Goal: Transaction & Acquisition: Purchase product/service

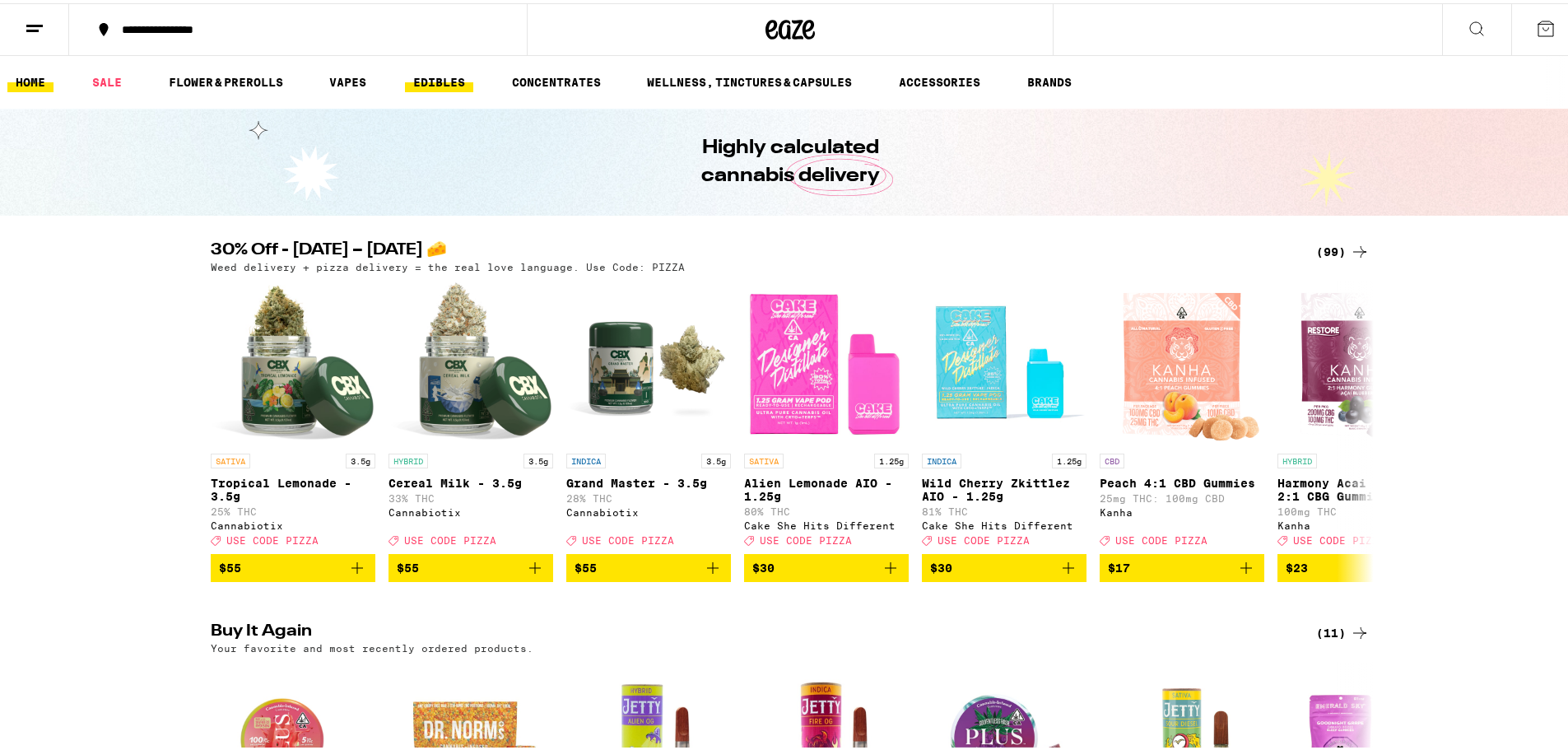
click at [414, 86] on link "EDIBLES" at bounding box center [438, 79] width 68 height 20
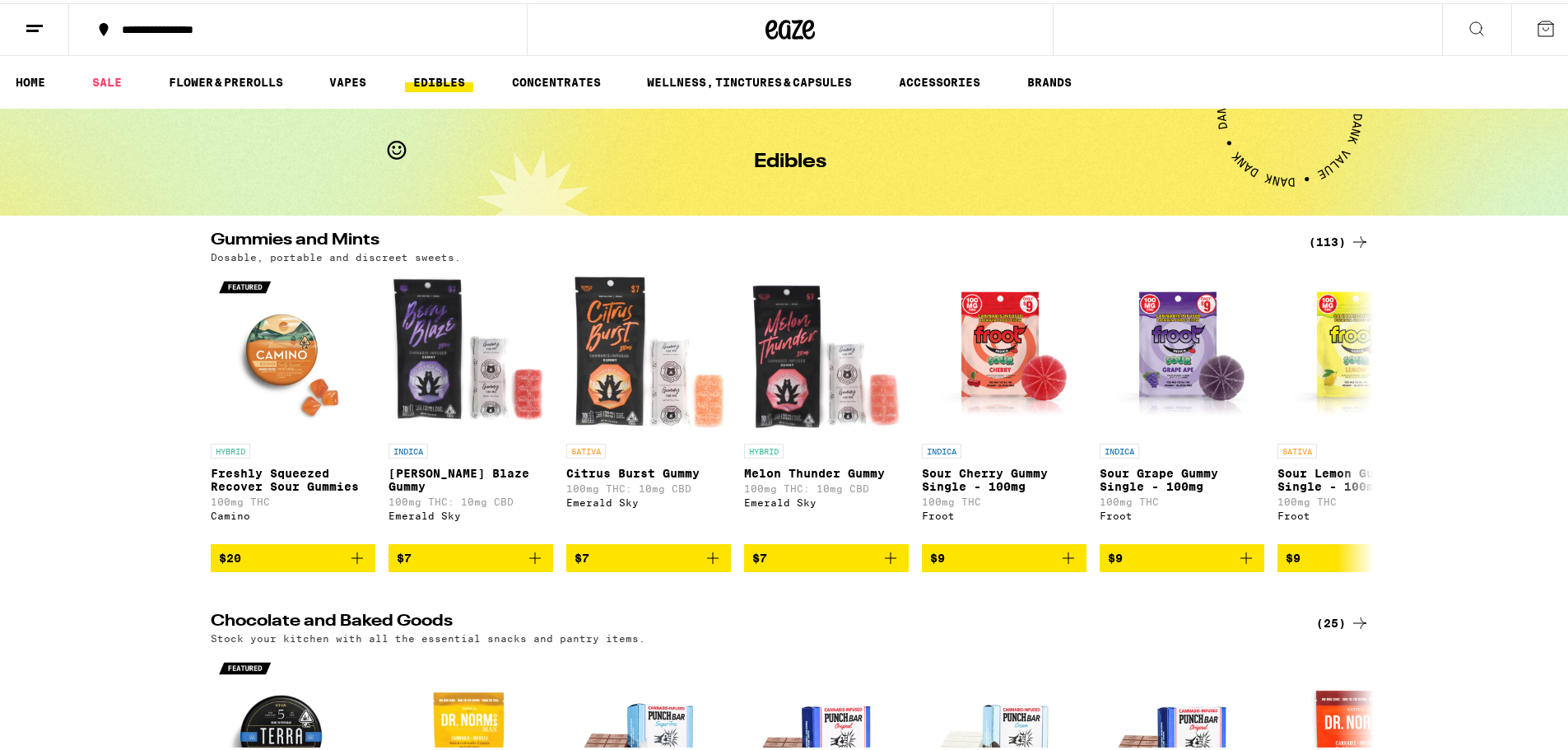
click at [1328, 234] on div "(113)" at bounding box center [1339, 238] width 61 height 20
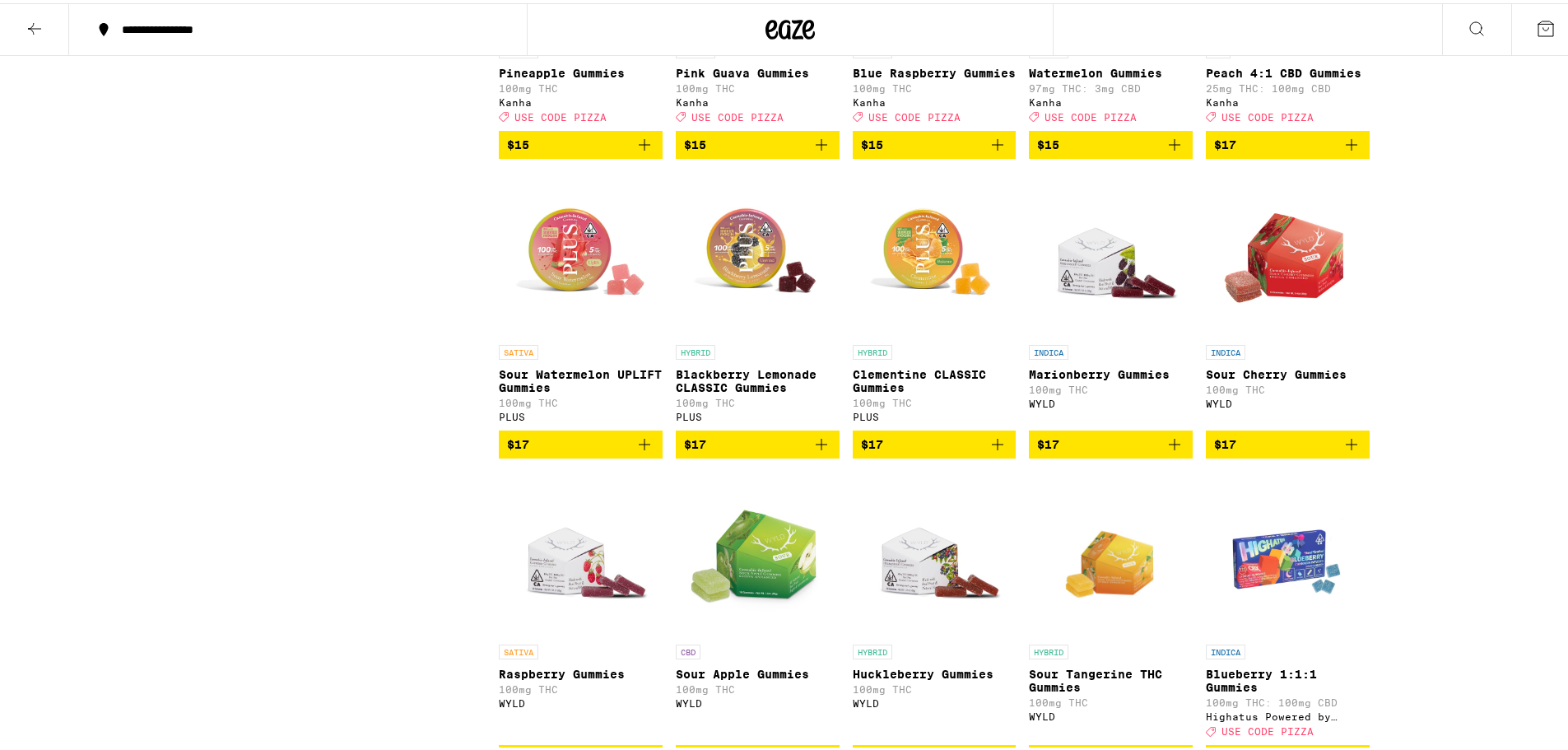
scroll to position [2468, 0]
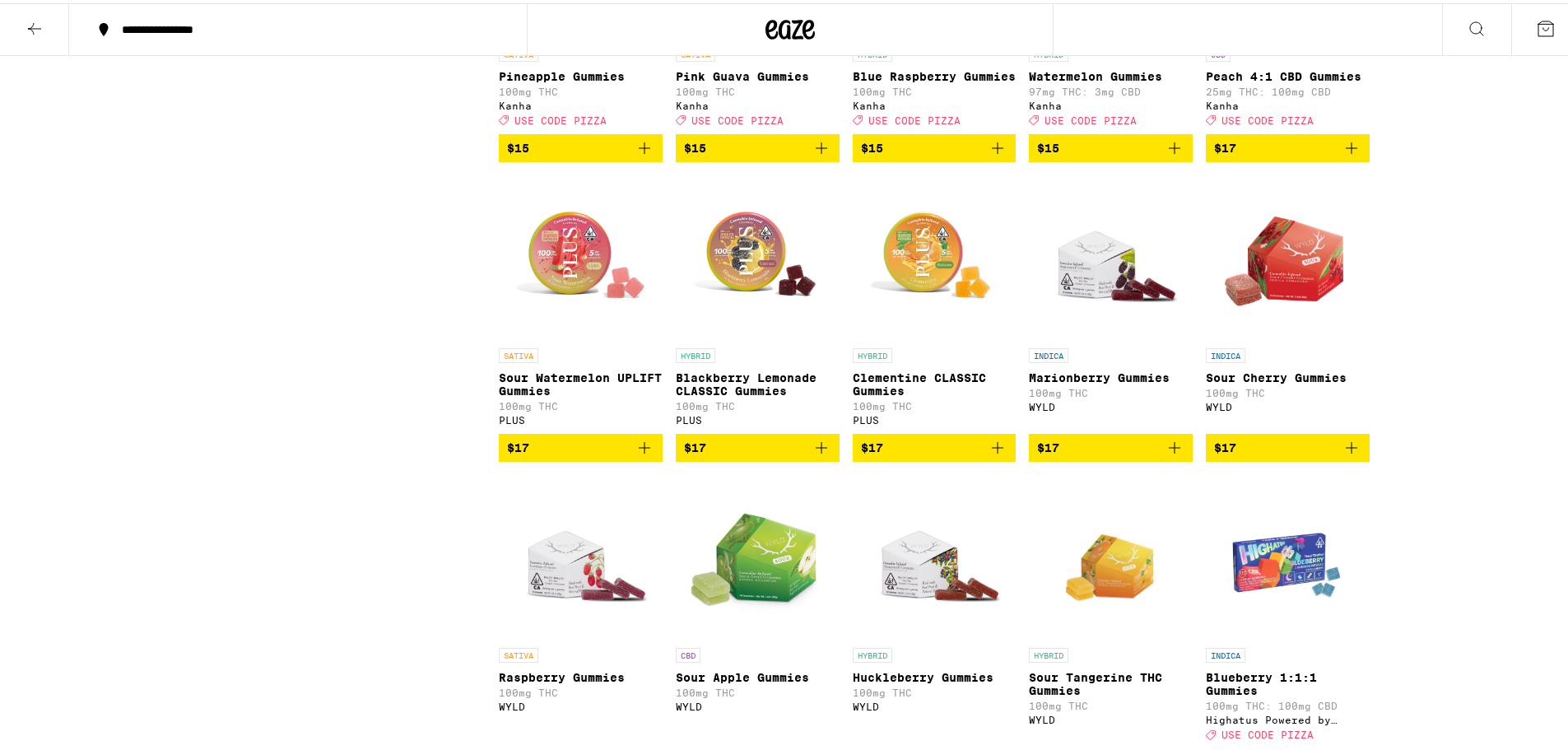
click at [636, 454] on icon "Add to bag" at bounding box center [645, 444] width 20 height 20
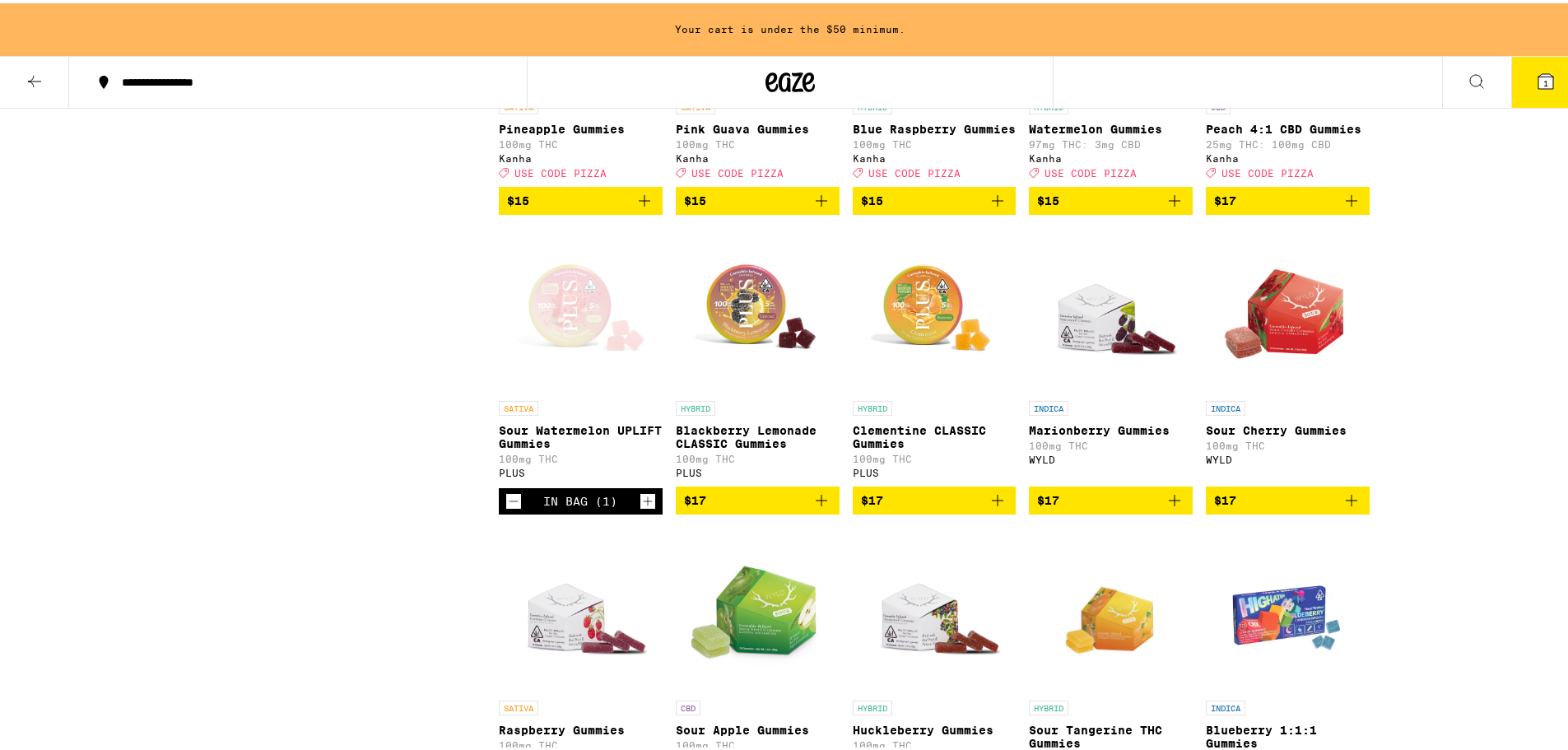
scroll to position [2521, 0]
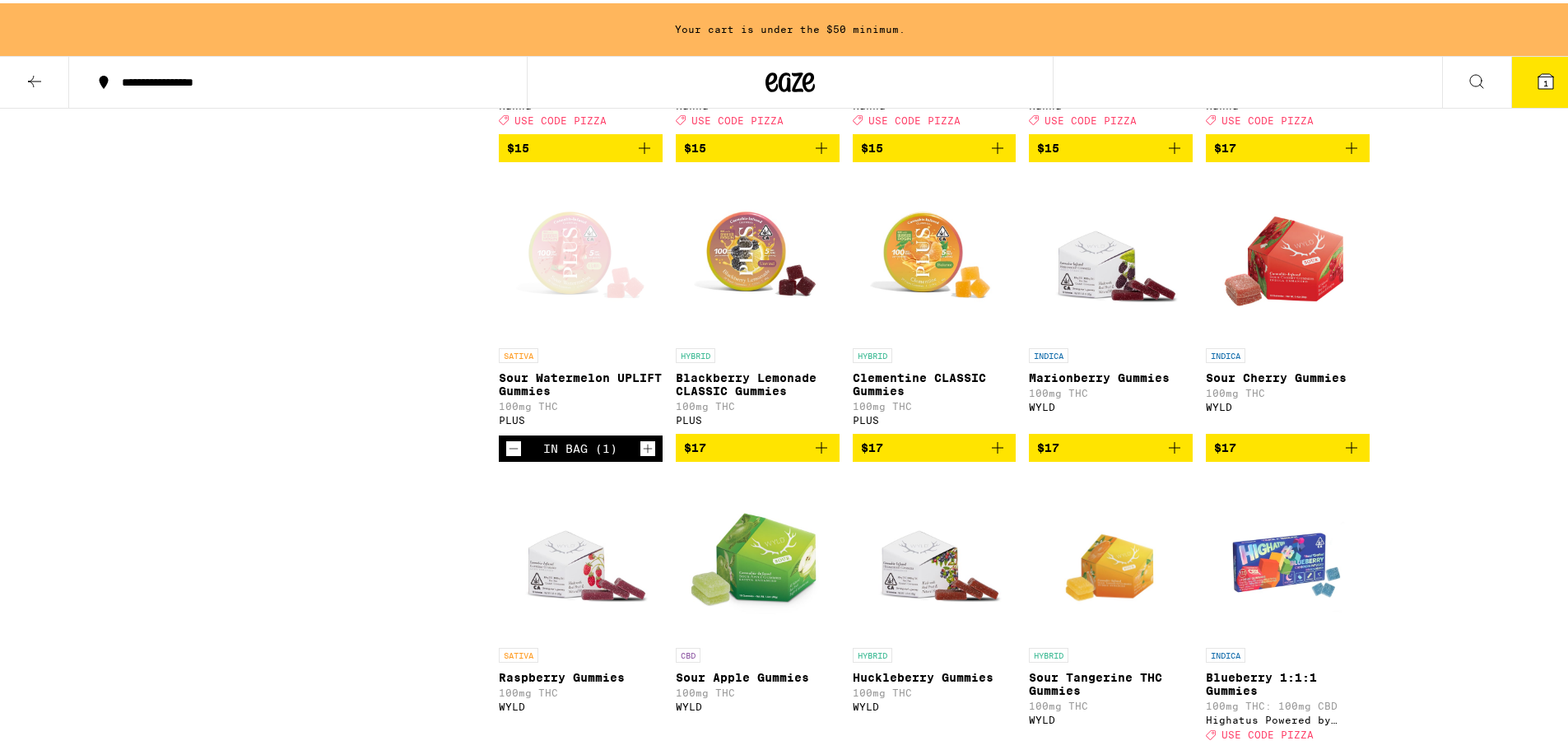
click at [644, 450] on icon "Increment" at bounding box center [648, 445] width 9 height 9
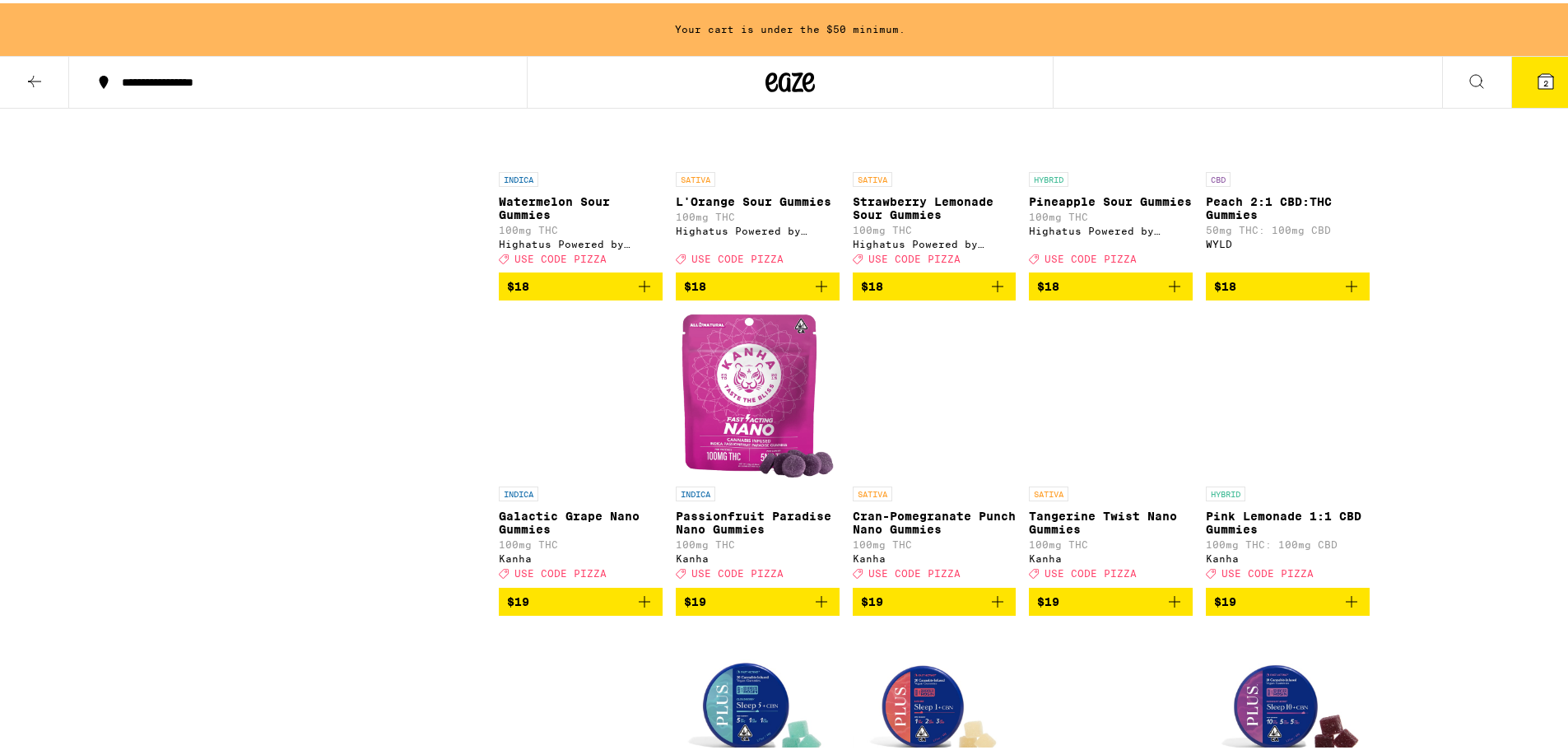
scroll to position [3344, 0]
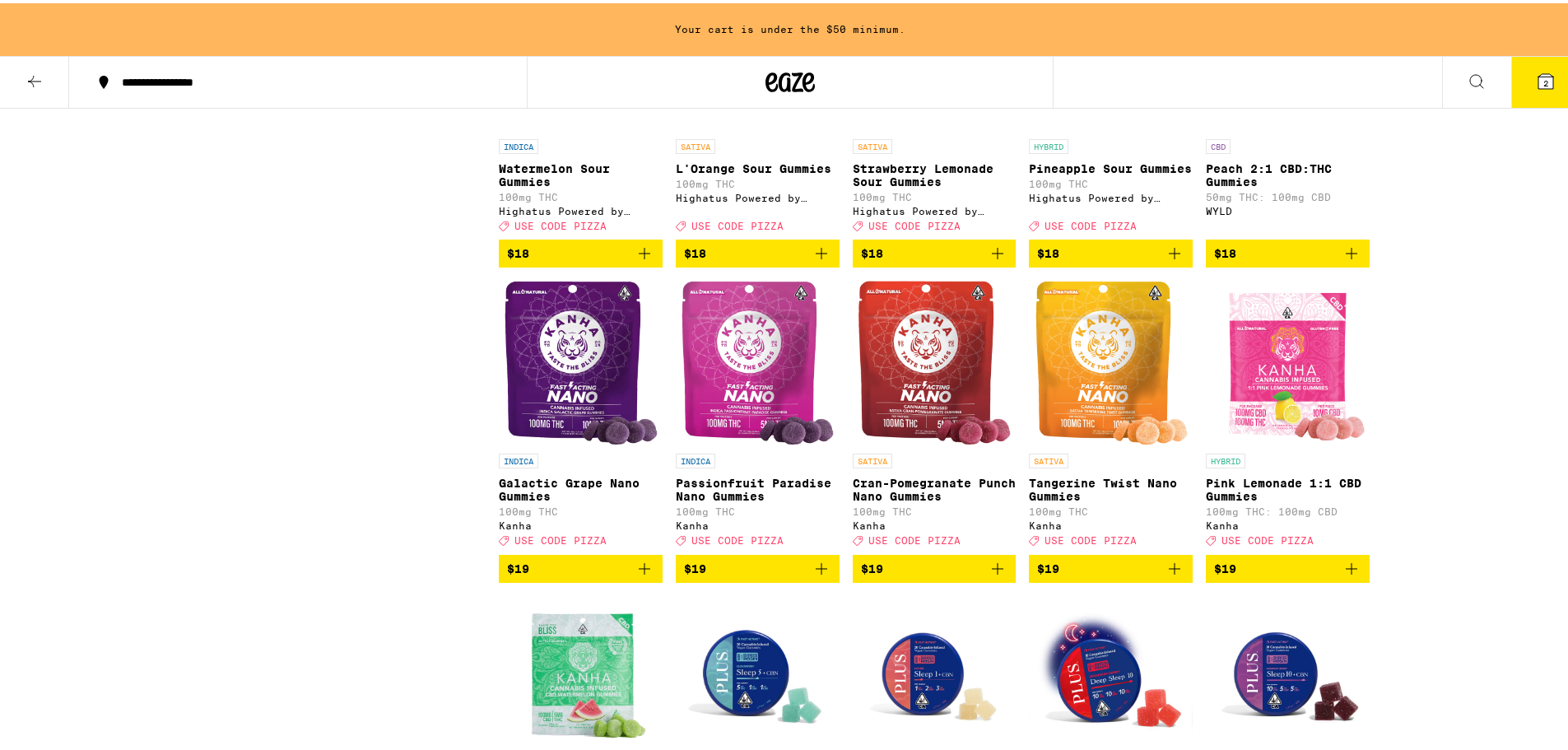
click at [1165, 575] on icon "Add to bag" at bounding box center [1174, 565] width 20 height 20
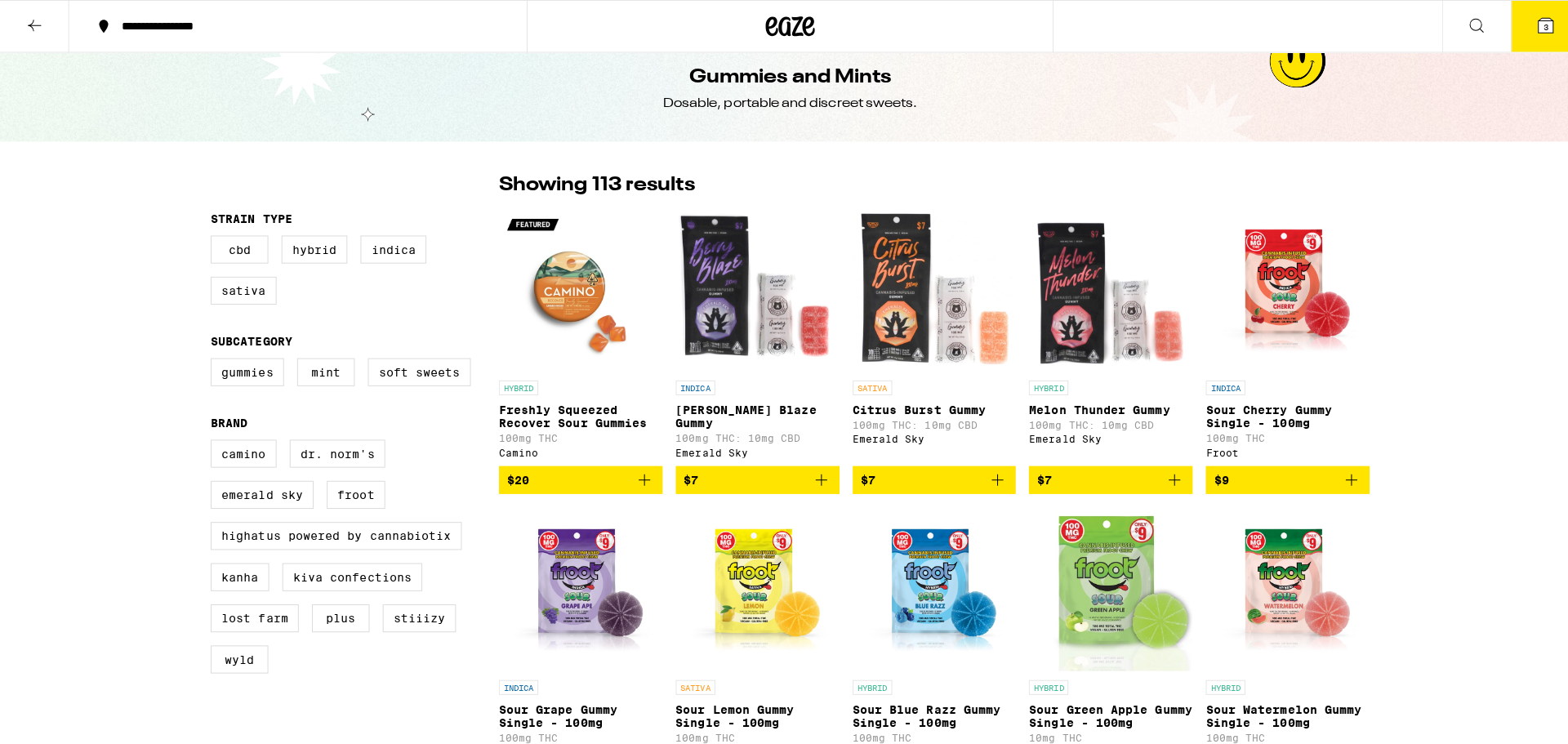
scroll to position [0, 0]
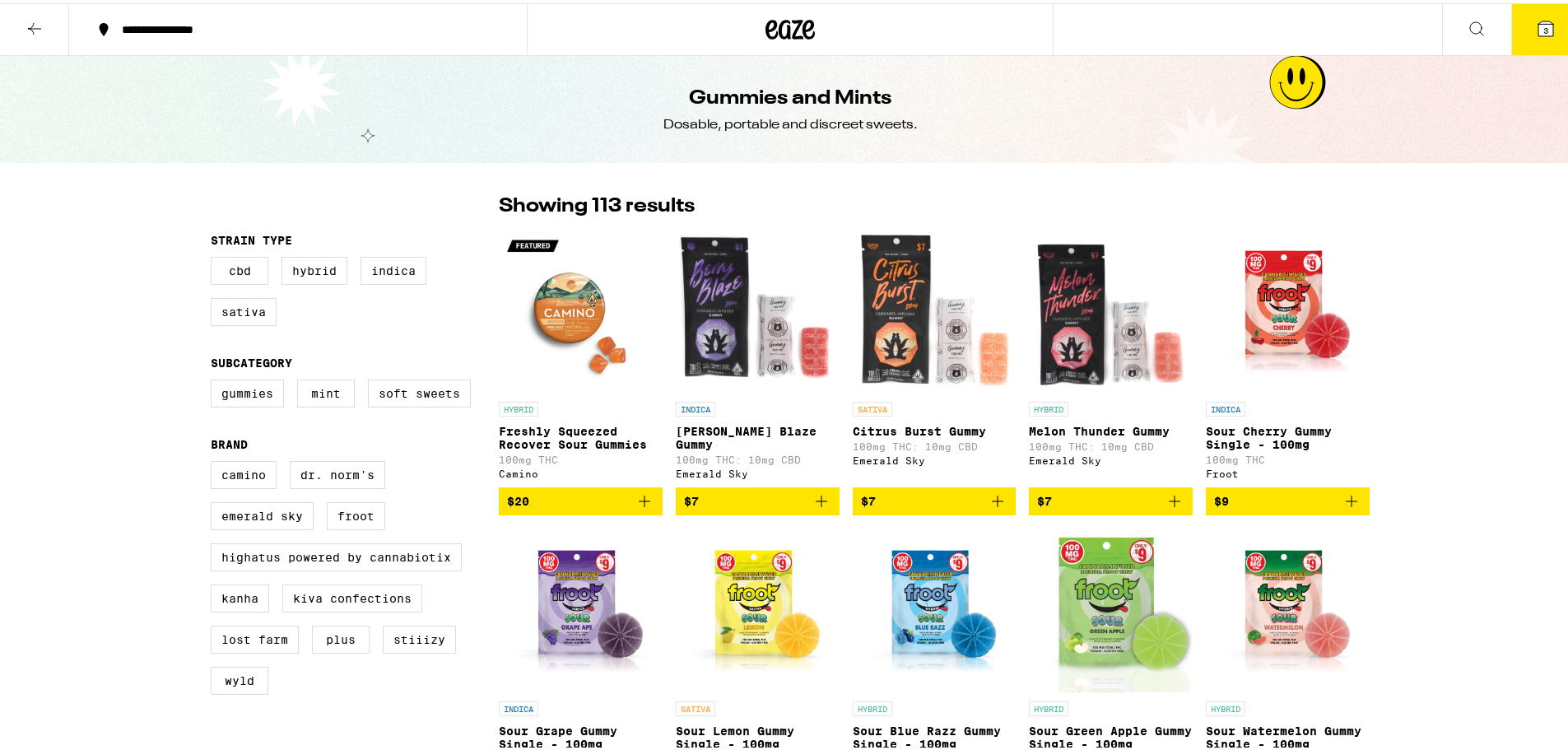
click at [32, 24] on icon at bounding box center [35, 25] width 20 height 20
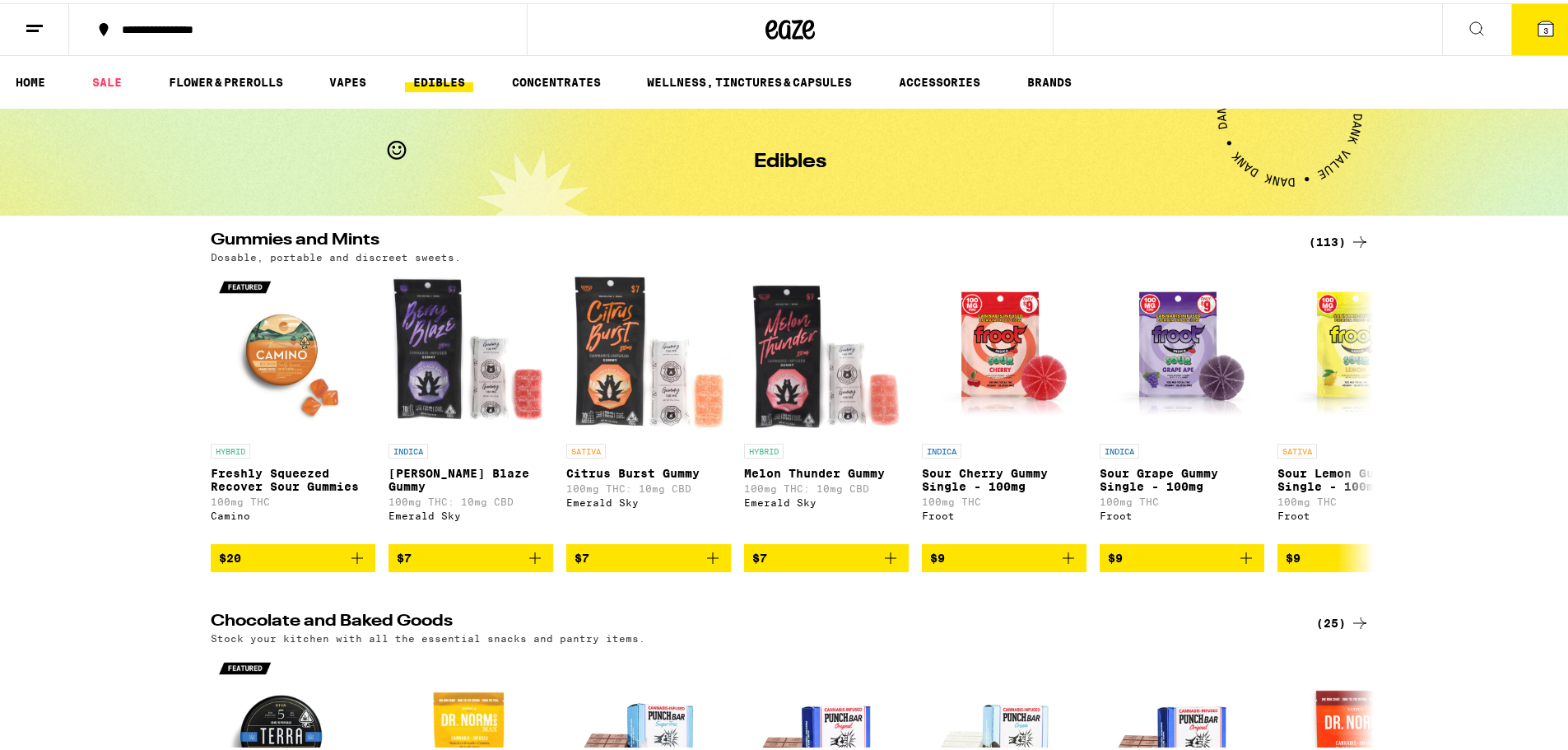
click at [1544, 36] on button "3" at bounding box center [1545, 26] width 69 height 51
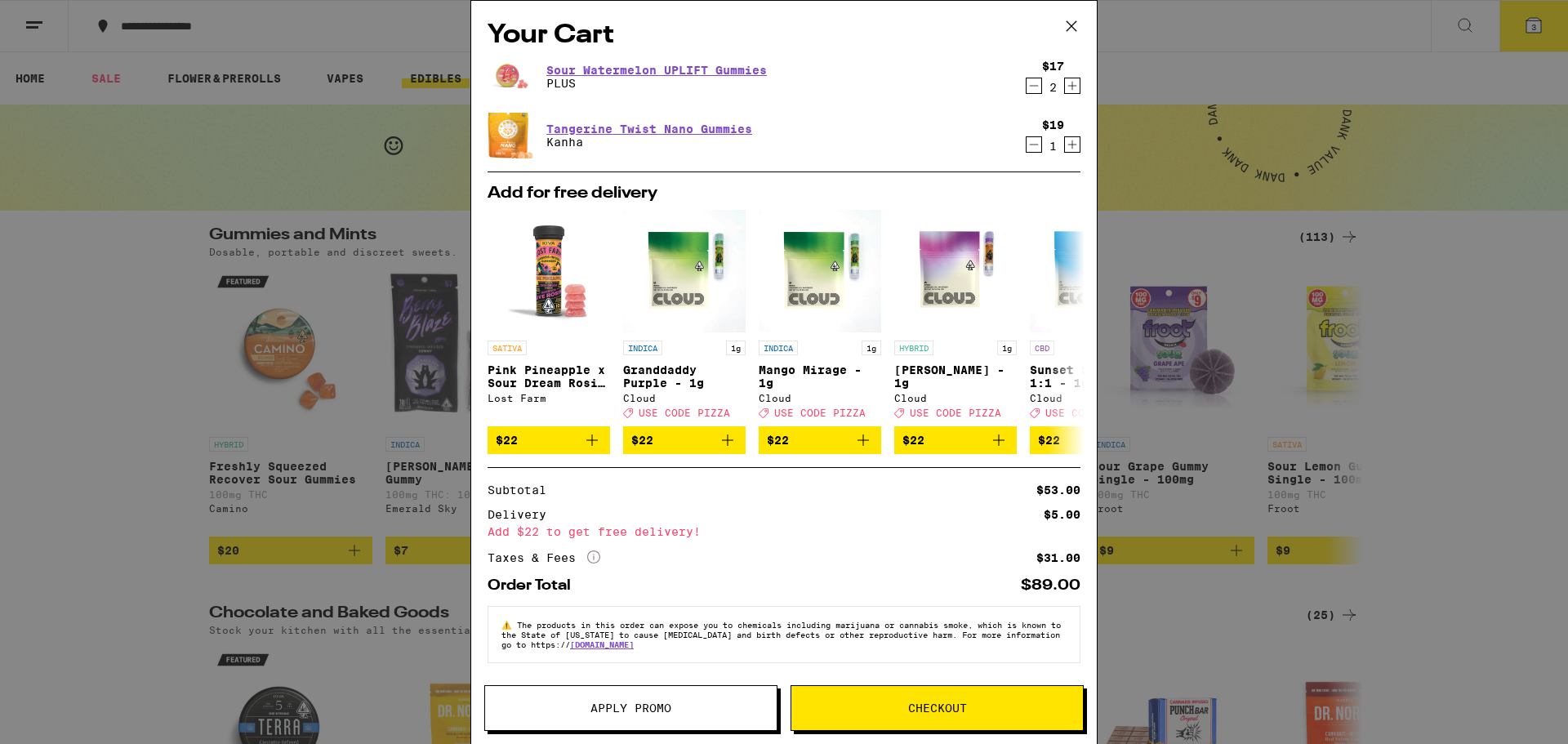
click at [954, 708] on span "Checkout" at bounding box center [938, 707] width 58 height 11
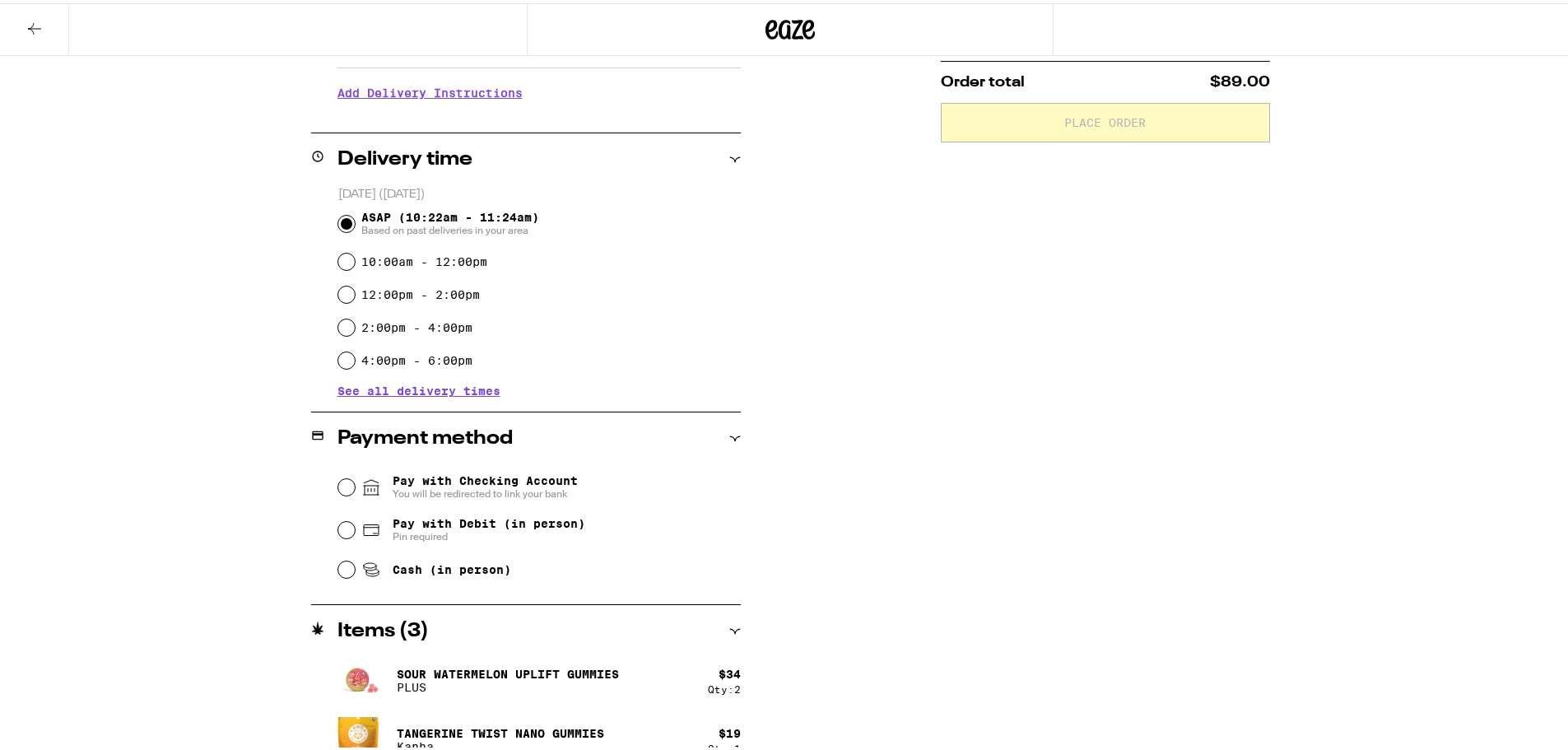
scroll to position [329, 0]
click at [340, 569] on input "Cash (in person)" at bounding box center [346, 565] width 16 height 16
radio input "true"
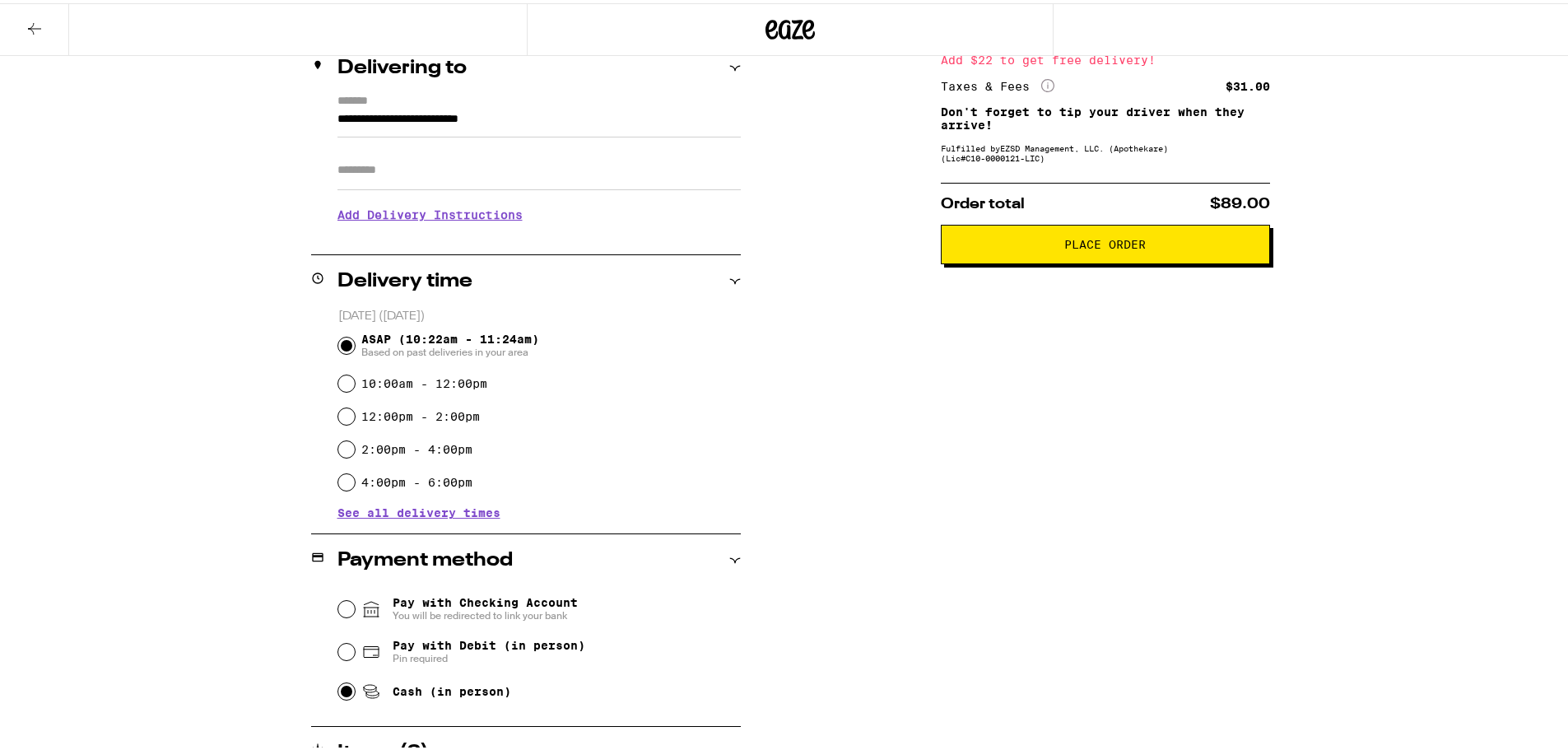
scroll to position [106, 0]
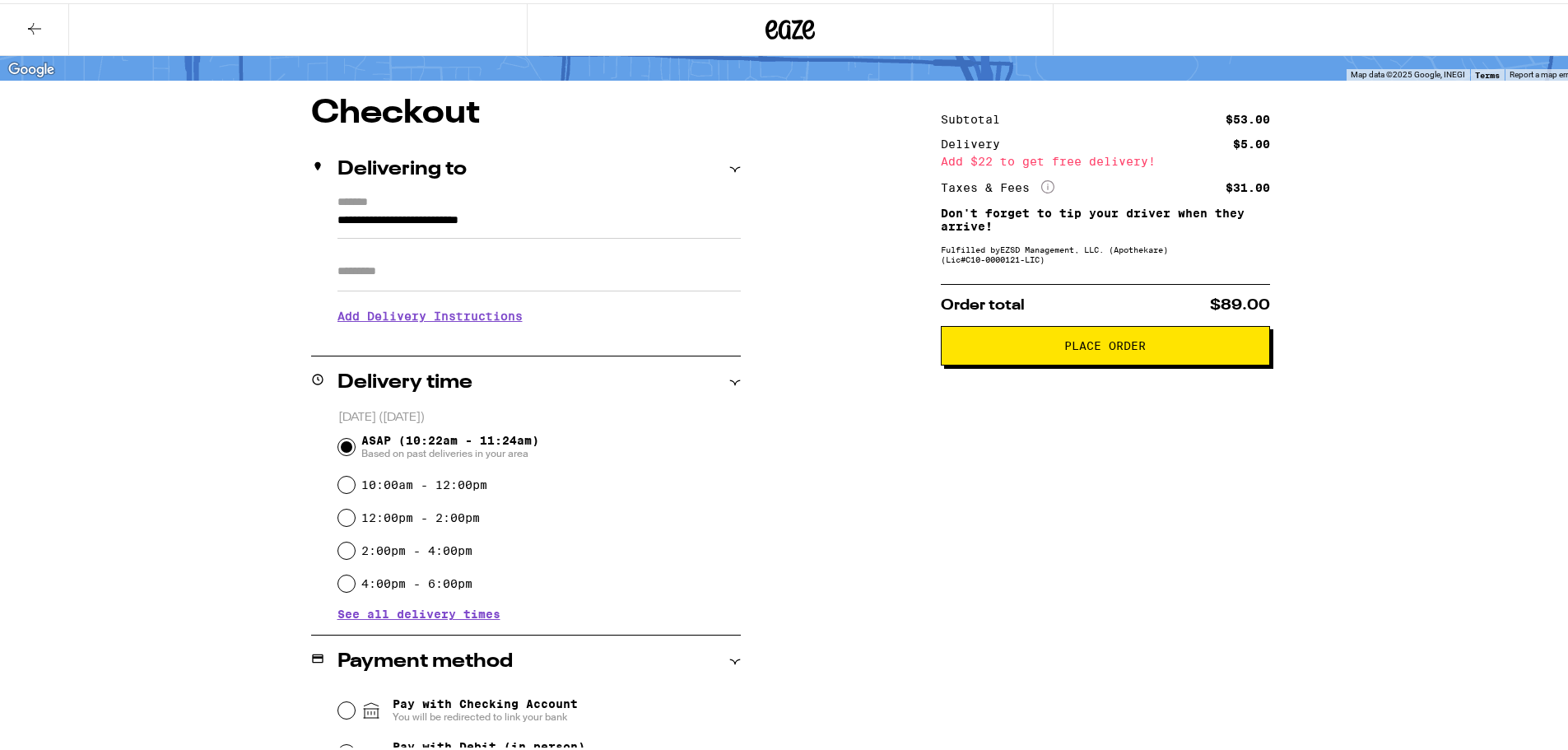
click at [1130, 346] on span "Place Order" at bounding box center [1105, 342] width 81 height 11
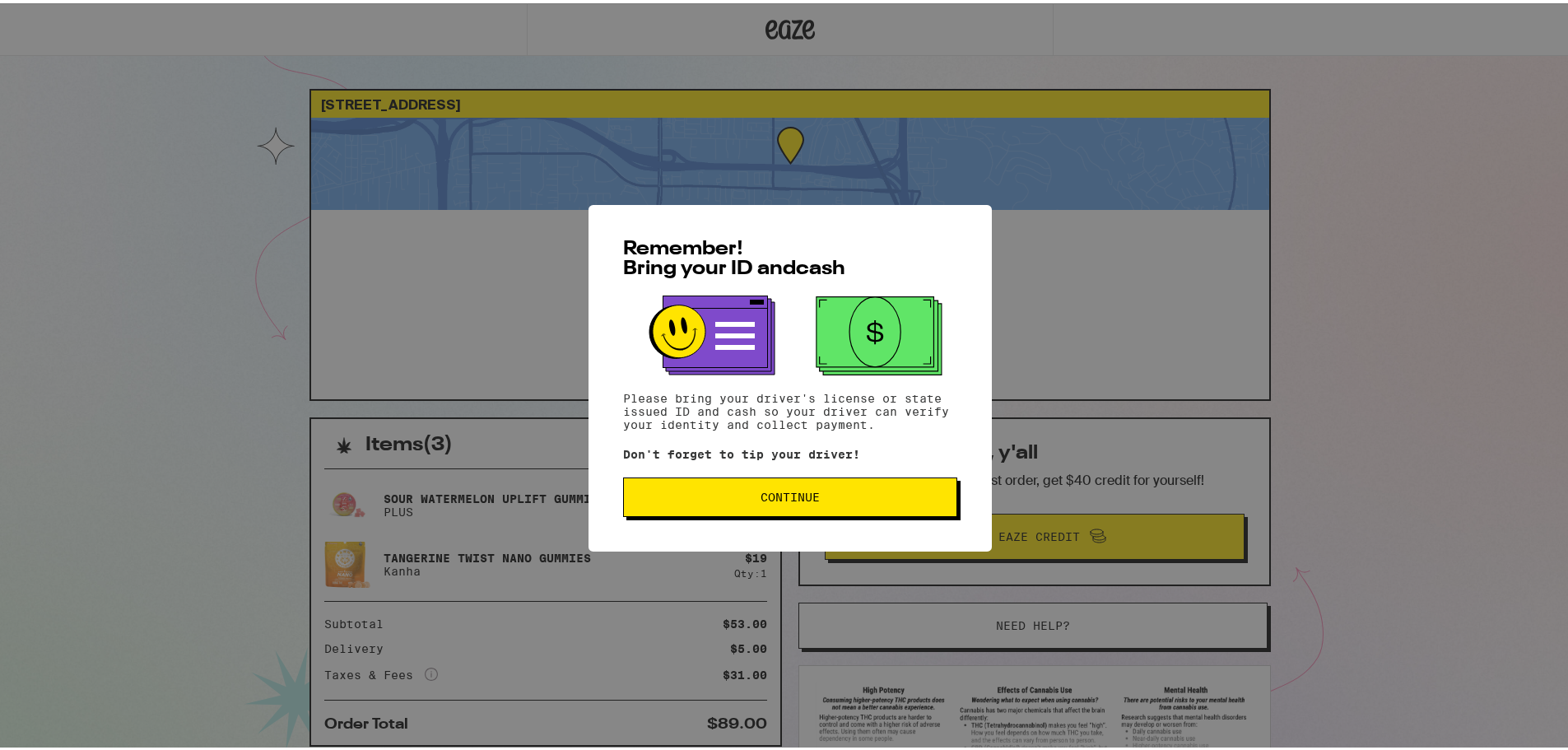
click at [774, 488] on button "Continue" at bounding box center [790, 494] width 334 height 40
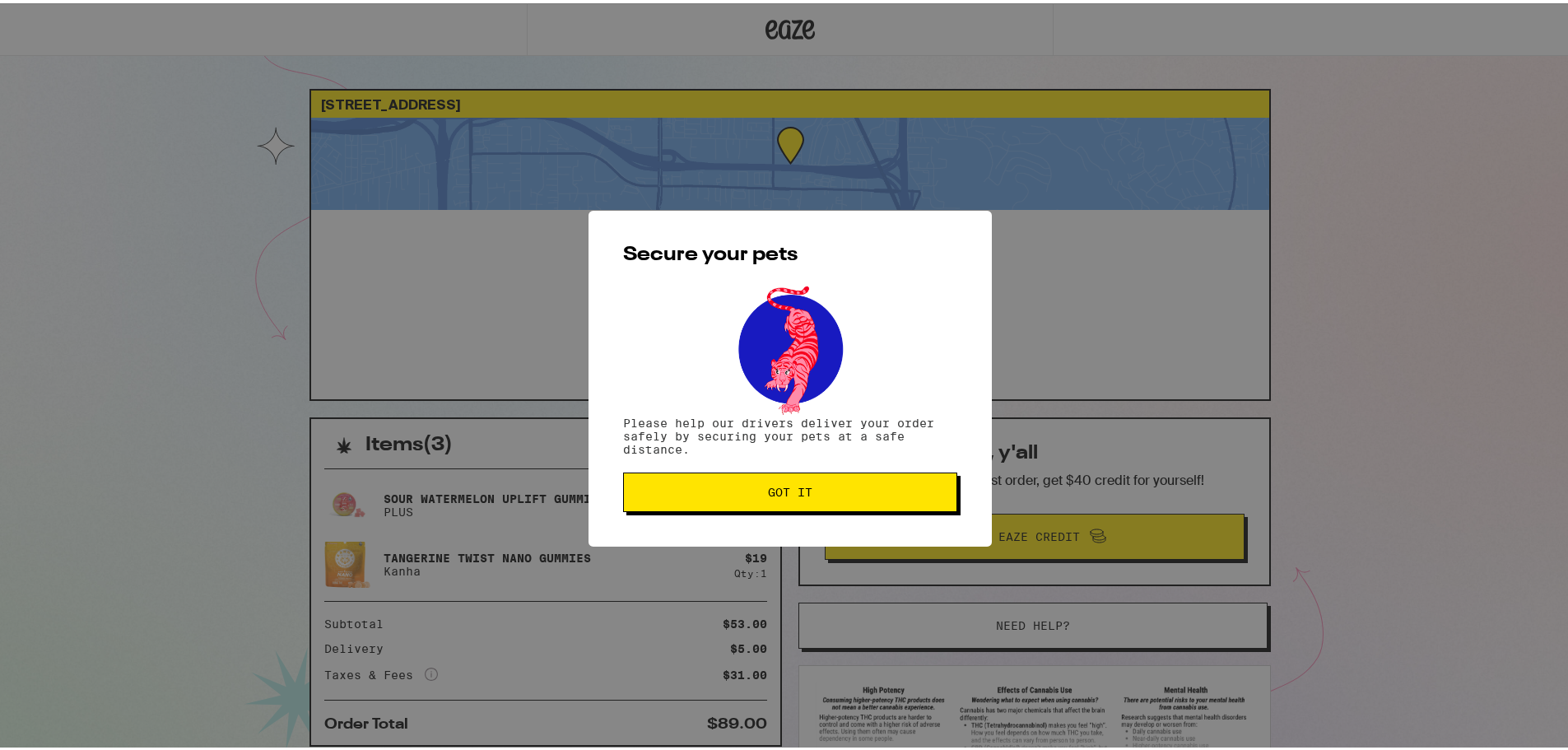
click at [774, 488] on span "Got it" at bounding box center [789, 488] width 44 height 11
